Goal: Transaction & Acquisition: Download file/media

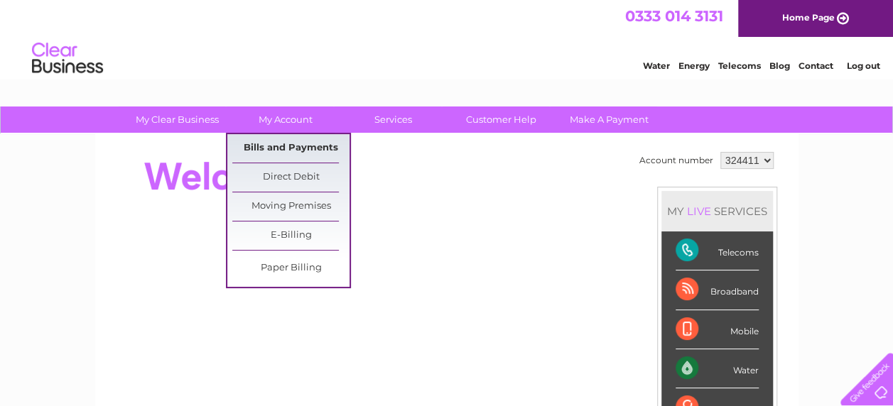
click at [287, 145] on link "Bills and Payments" at bounding box center [290, 148] width 117 height 28
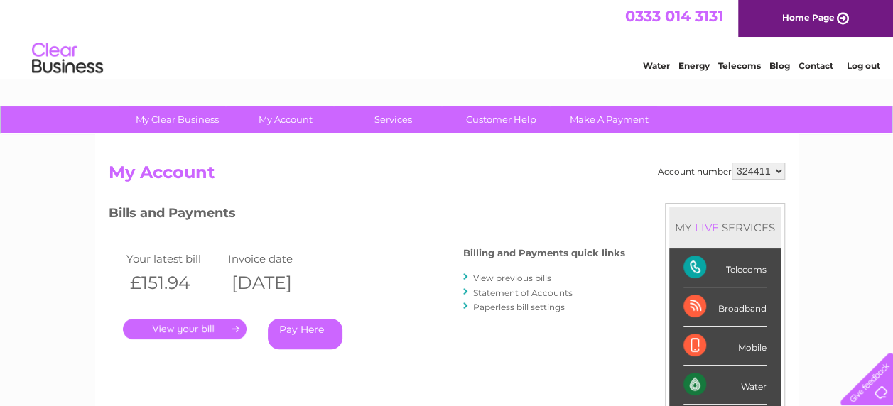
click at [218, 329] on link "." at bounding box center [185, 329] width 124 height 21
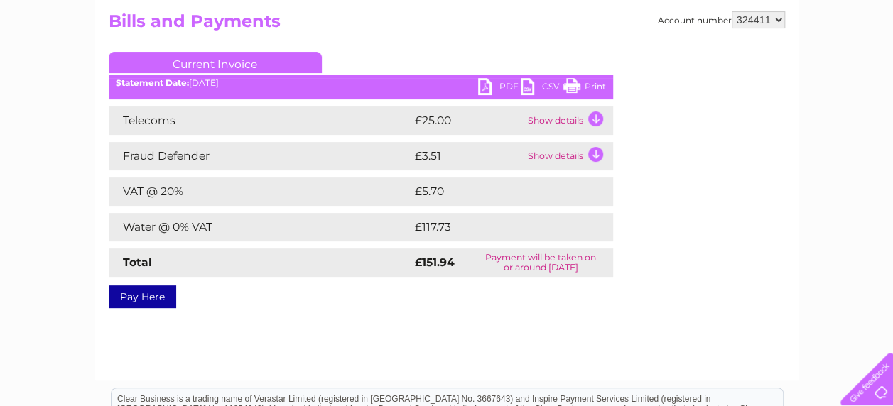
scroll to position [40, 0]
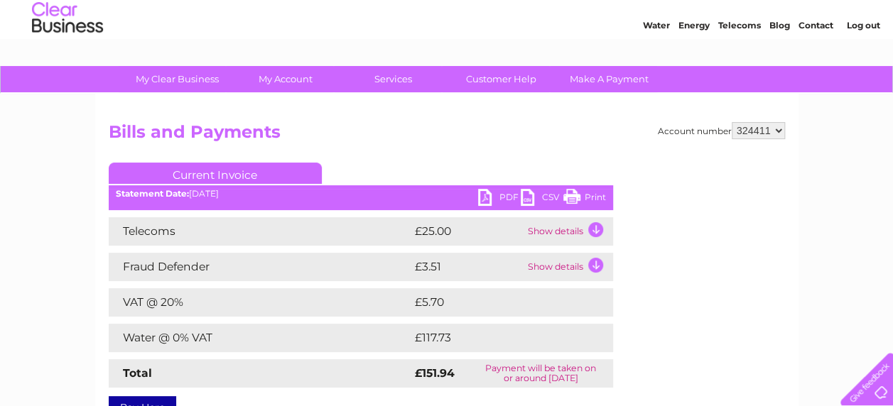
click at [480, 196] on link "PDF" at bounding box center [499, 199] width 43 height 21
click at [483, 197] on link "PDF" at bounding box center [499, 199] width 43 height 21
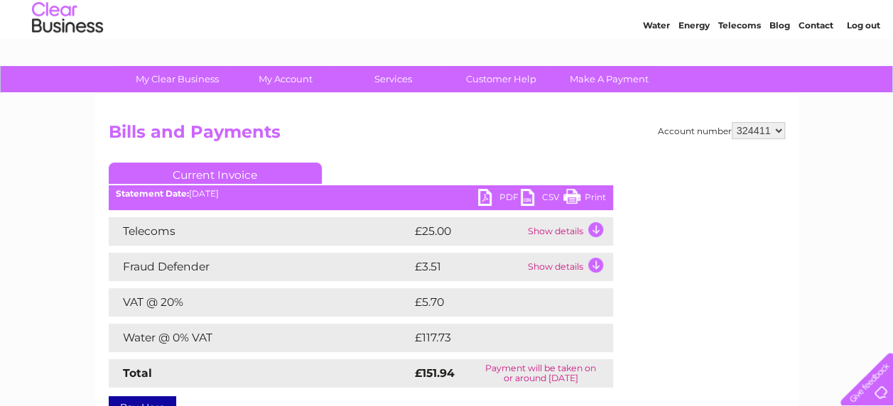
click at [491, 197] on link "PDF" at bounding box center [499, 199] width 43 height 21
click at [483, 197] on link "PDF" at bounding box center [499, 199] width 43 height 21
click at [475, 207] on div "PDF CSV Print Statement Date: 09/10/2025" at bounding box center [361, 199] width 504 height 21
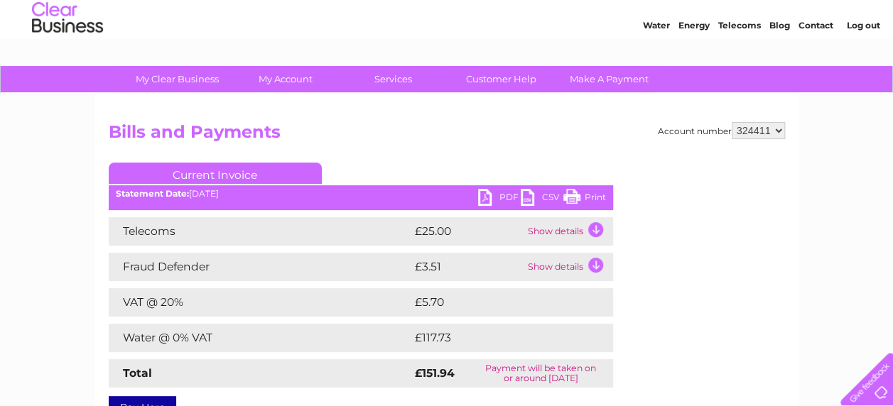
click at [486, 197] on link "PDF" at bounding box center [499, 199] width 43 height 21
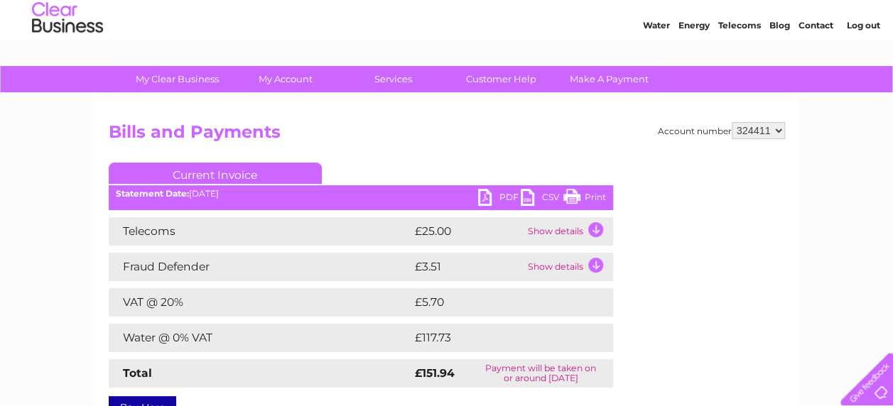
drag, startPoint x: 489, startPoint y: 148, endPoint x: 439, endPoint y: 43, distance: 116.6
click at [439, 43] on html "0333 014 3131 Home Page Water Energy Telecoms Blog Contact Log out" at bounding box center [446, 1] width 893 height 83
